Goal: Information Seeking & Learning: Find specific fact

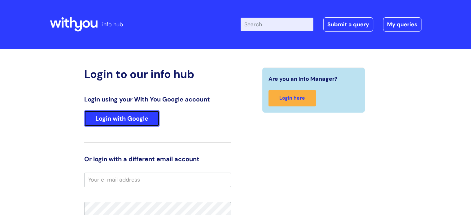
click at [123, 118] on link "Login with Google" at bounding box center [121, 119] width 75 height 16
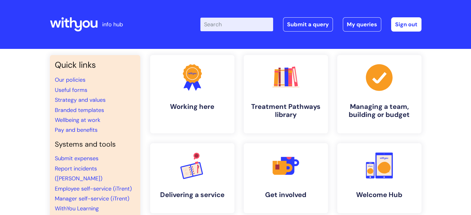
click at [225, 21] on input "Enter your search term here..." at bounding box center [237, 25] width 73 height 14
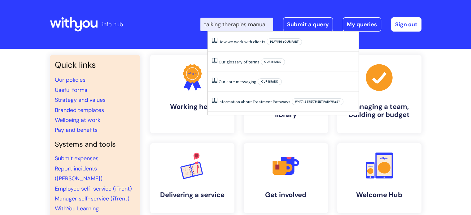
scroll to position [0, 4]
type input "talking therapies manual"
click button "Search" at bounding box center [0, 0] width 0 height 0
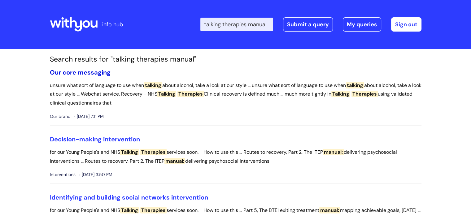
click at [81, 73] on link "Our core messaging" at bounding box center [80, 72] width 61 height 8
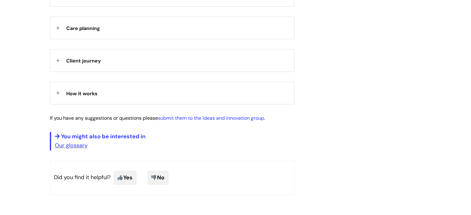
scroll to position [952, 0]
